Goal: Information Seeking & Learning: Learn about a topic

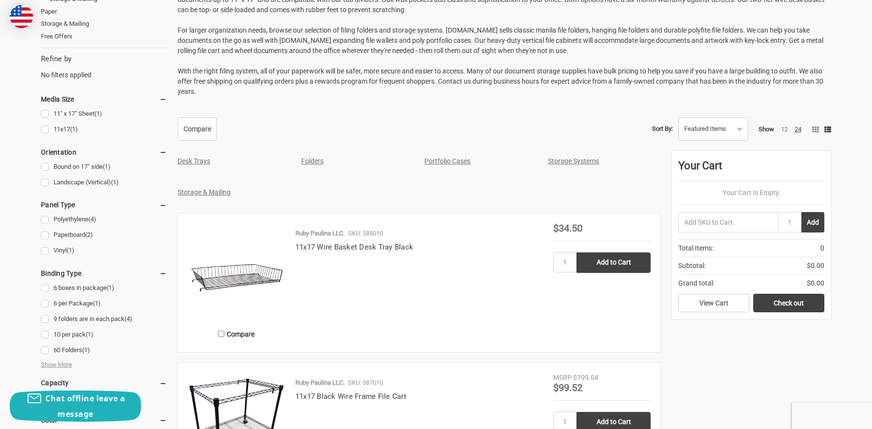
scroll to position [242, 0]
click at [561, 162] on link "Storage Systems" at bounding box center [573, 161] width 51 height 8
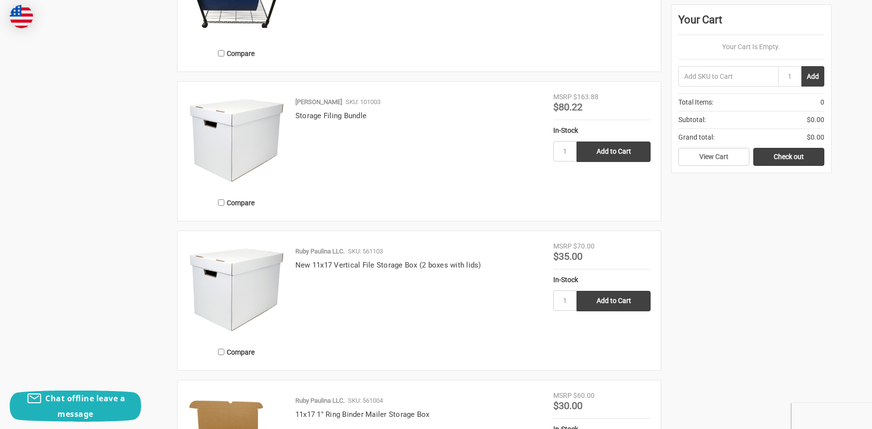
scroll to position [697, 0]
click at [387, 262] on link "New 11x17 Vertical File Storage Box (2 boxes with lids)" at bounding box center [388, 265] width 186 height 9
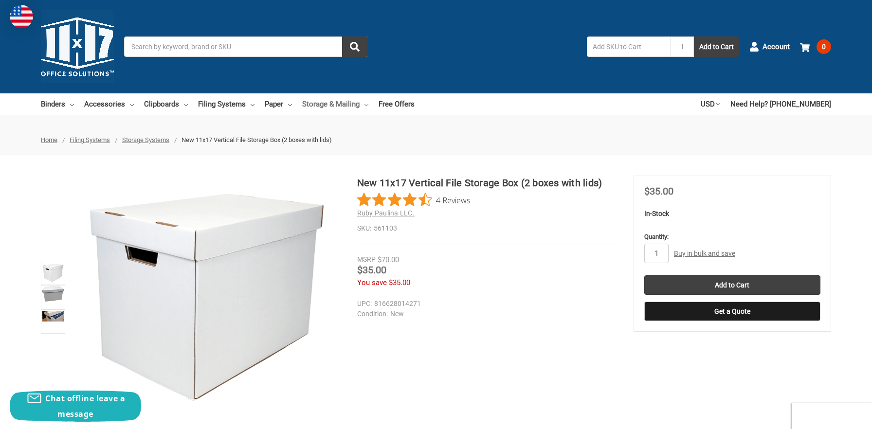
click at [336, 105] on link "Storage & Mailing" at bounding box center [335, 103] width 66 height 21
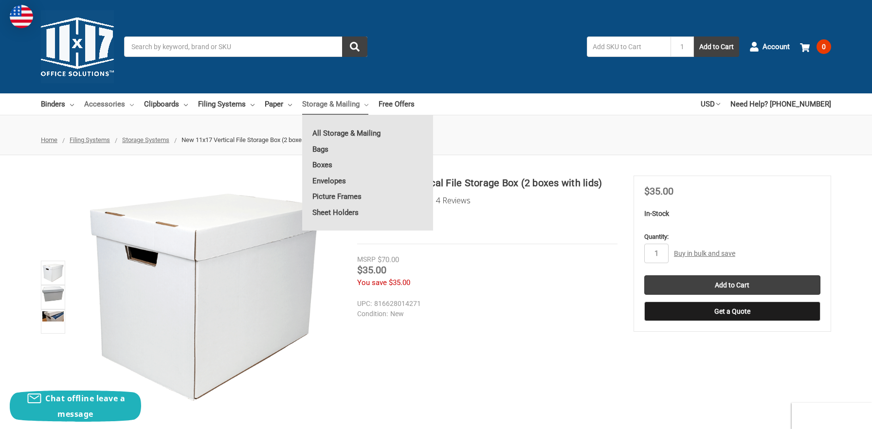
click at [110, 102] on link "Accessories" at bounding box center [109, 103] width 50 height 21
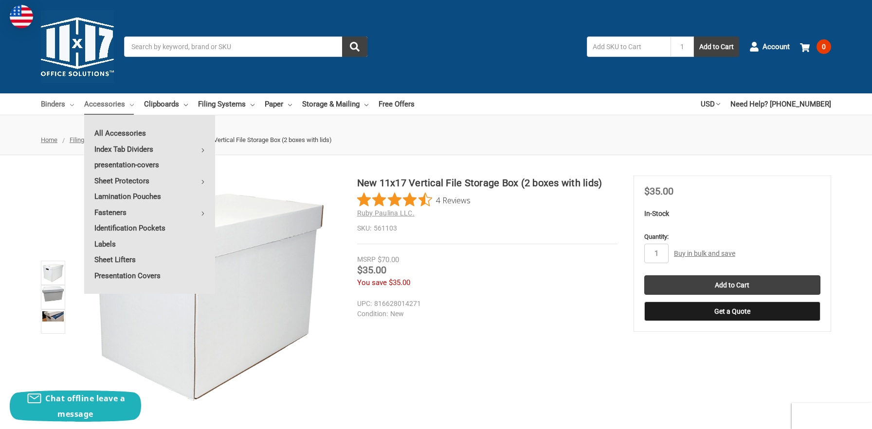
click at [56, 111] on link "Binders" at bounding box center [57, 103] width 33 height 21
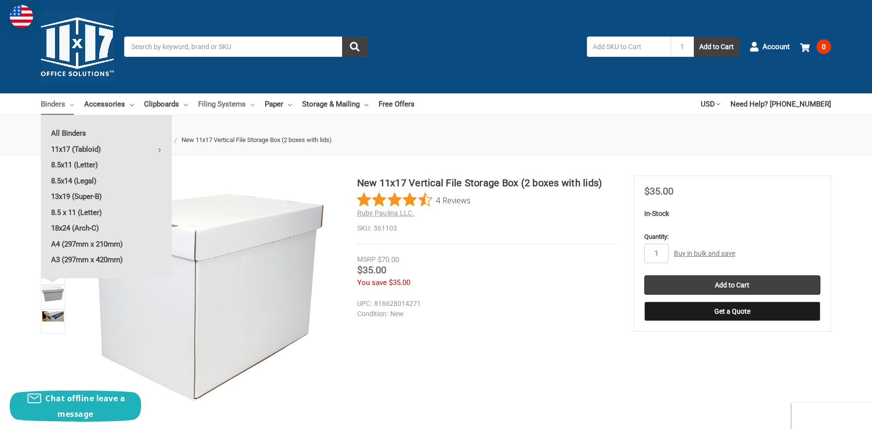
click at [215, 100] on link "Filing Systems" at bounding box center [226, 103] width 56 height 21
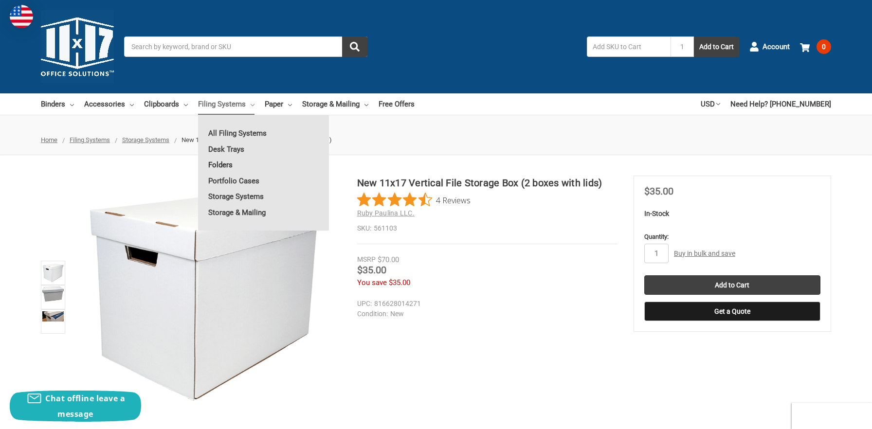
click at [225, 166] on link "Folders" at bounding box center [263, 165] width 131 height 16
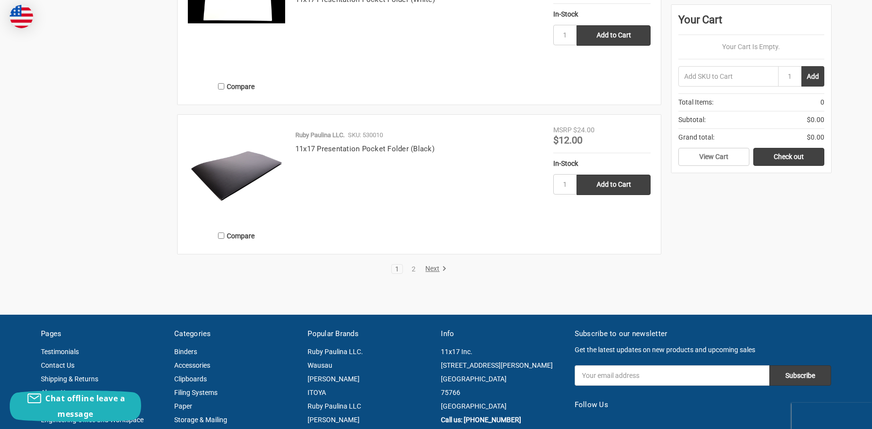
scroll to position [1891, 0]
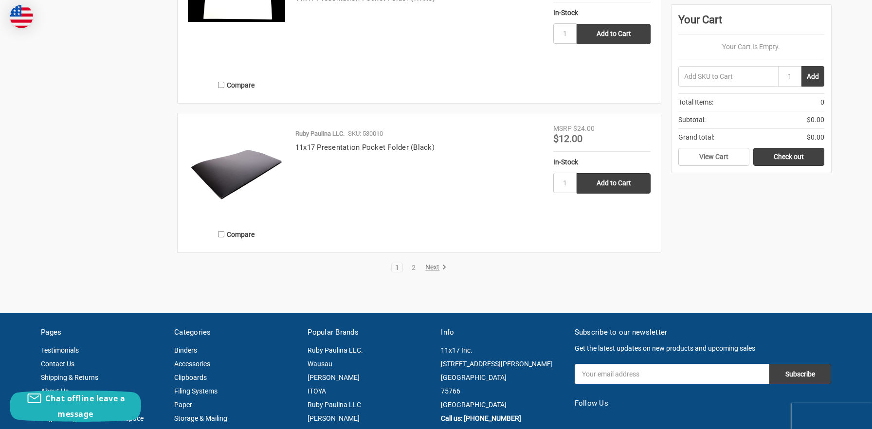
click at [435, 270] on link "Next" at bounding box center [434, 267] width 25 height 9
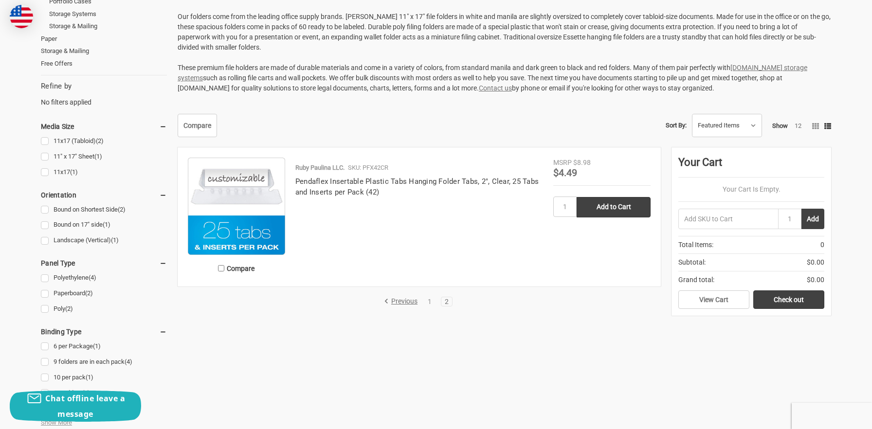
scroll to position [215, 0]
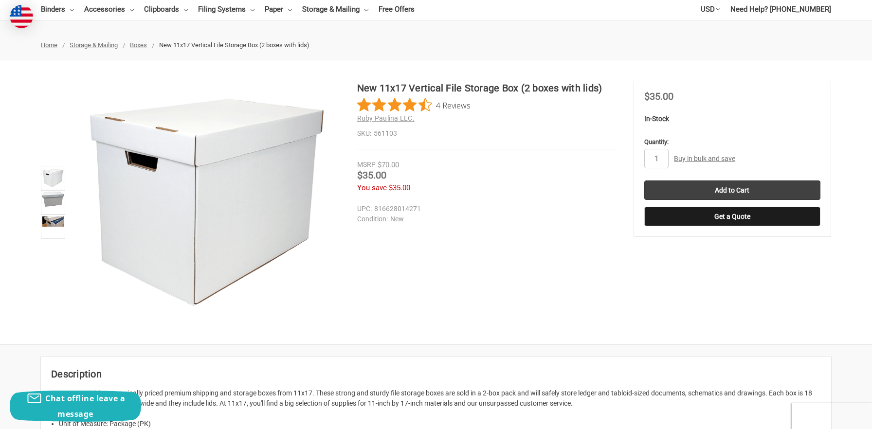
scroll to position [102, 0]
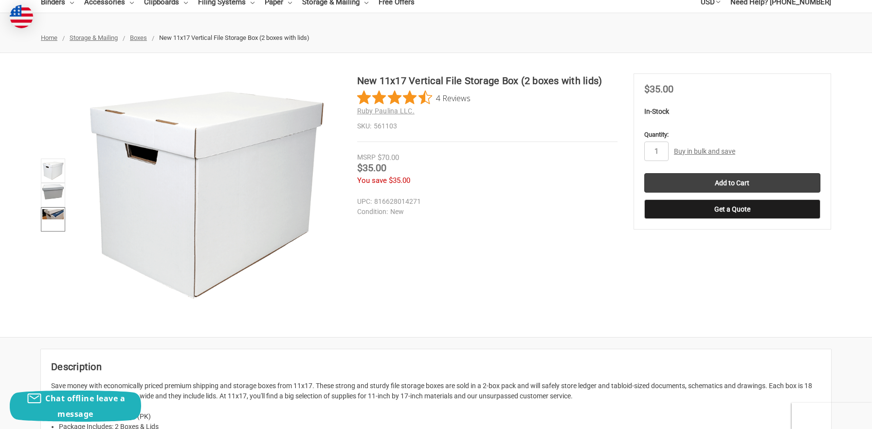
click at [53, 219] on link at bounding box center [53, 219] width 24 height 24
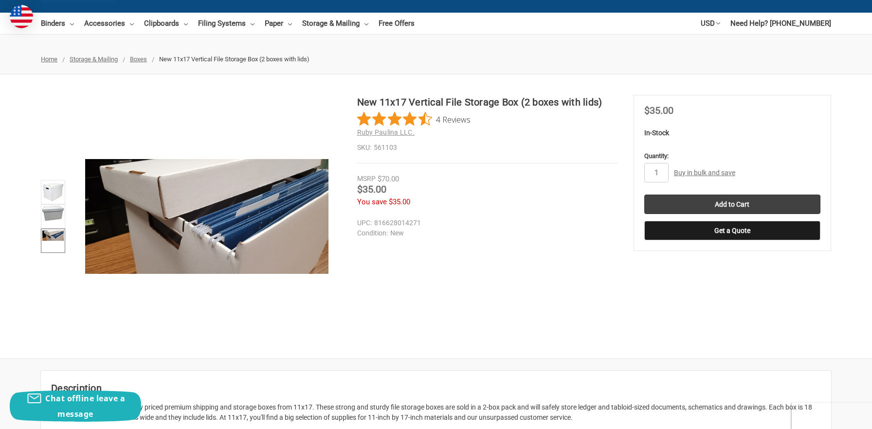
scroll to position [0, 0]
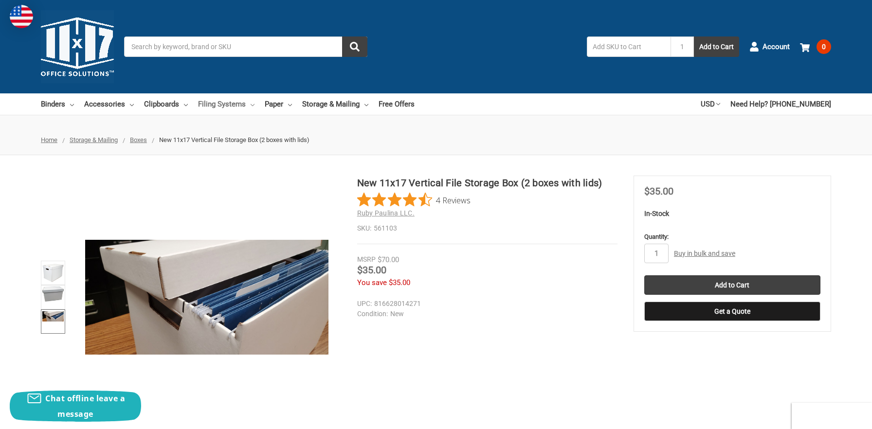
click at [222, 105] on link "Filing Systems" at bounding box center [226, 103] width 56 height 21
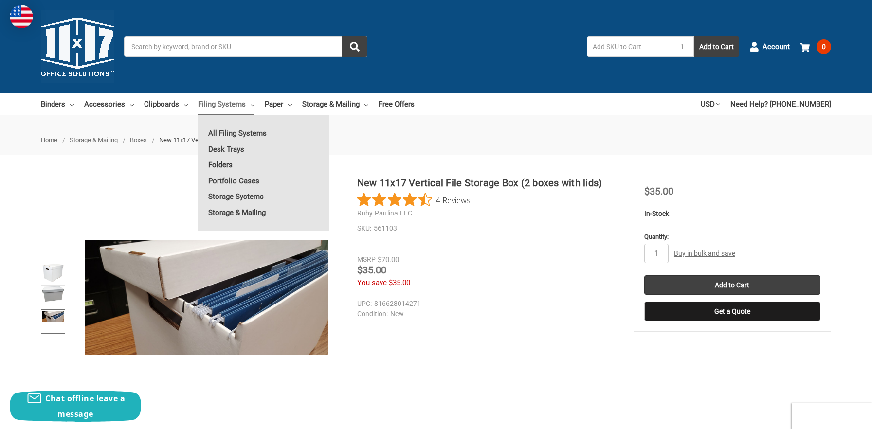
click at [231, 166] on link "Folders" at bounding box center [263, 165] width 131 height 16
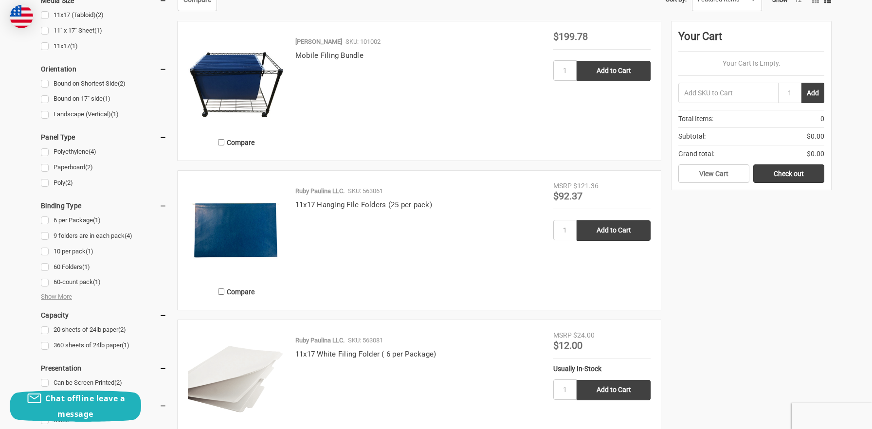
scroll to position [353, 0]
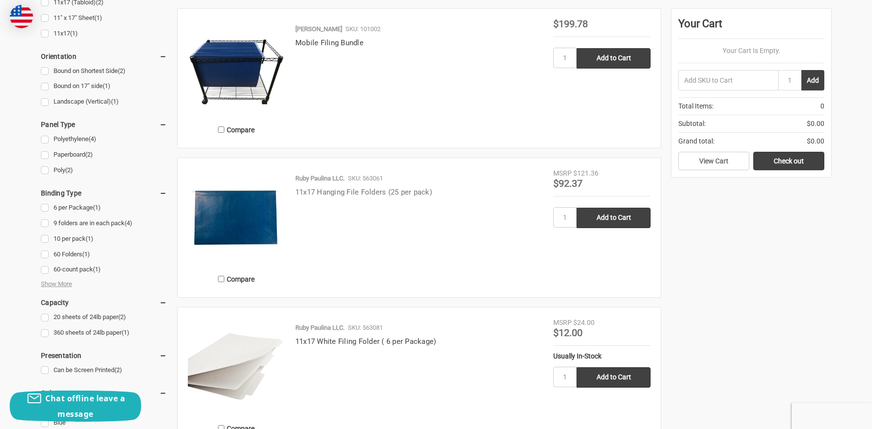
click at [337, 191] on link "11x17 Hanging File Folders (25 per pack)" at bounding box center [363, 192] width 137 height 9
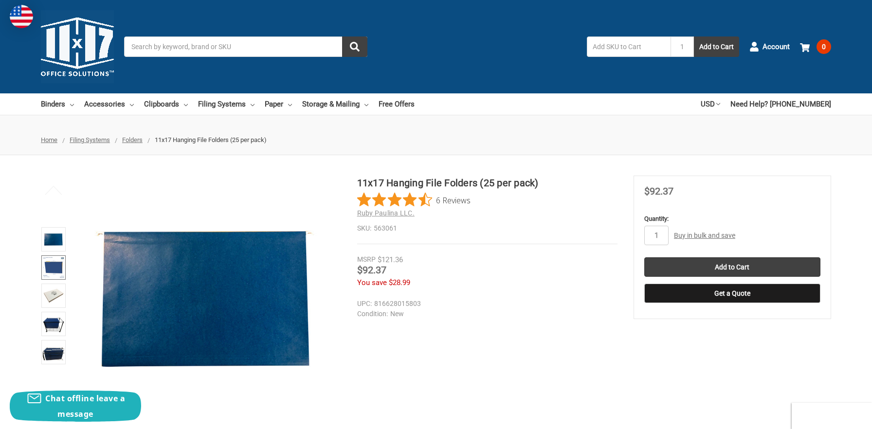
click at [58, 265] on img at bounding box center [53, 267] width 21 height 21
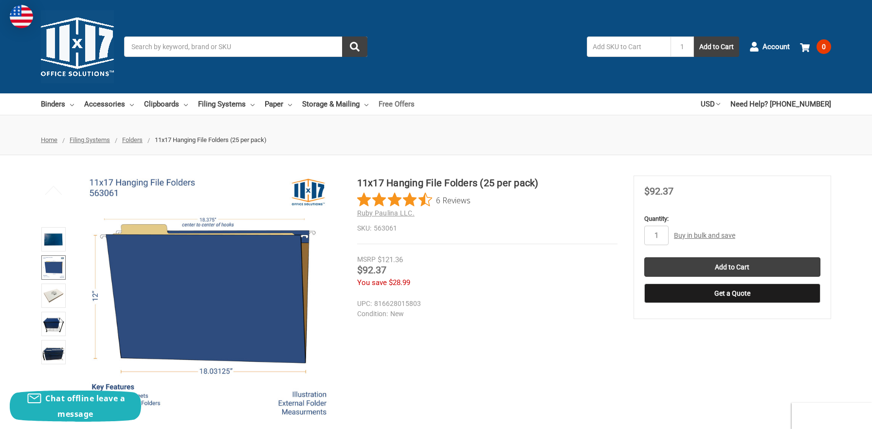
click at [395, 105] on link "Free Offers" at bounding box center [396, 103] width 36 height 21
